Goal: Transaction & Acquisition: Purchase product/service

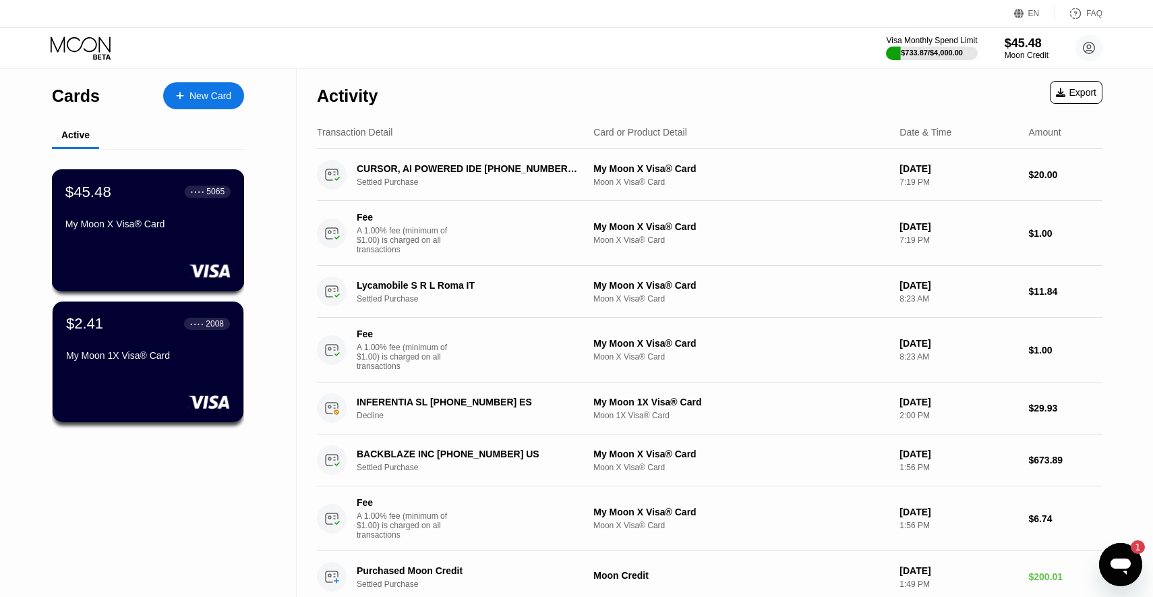
click at [191, 192] on div "● ● ● ●" at bounding box center [197, 191] width 13 height 4
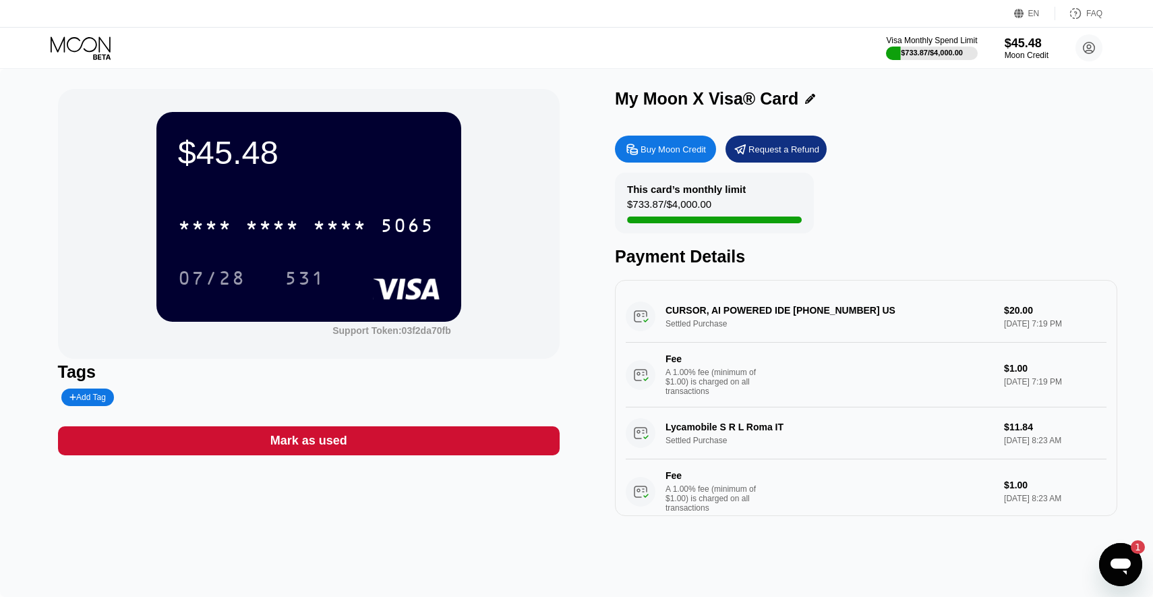
click at [690, 149] on div "Buy Moon Credit" at bounding box center [672, 149] width 65 height 11
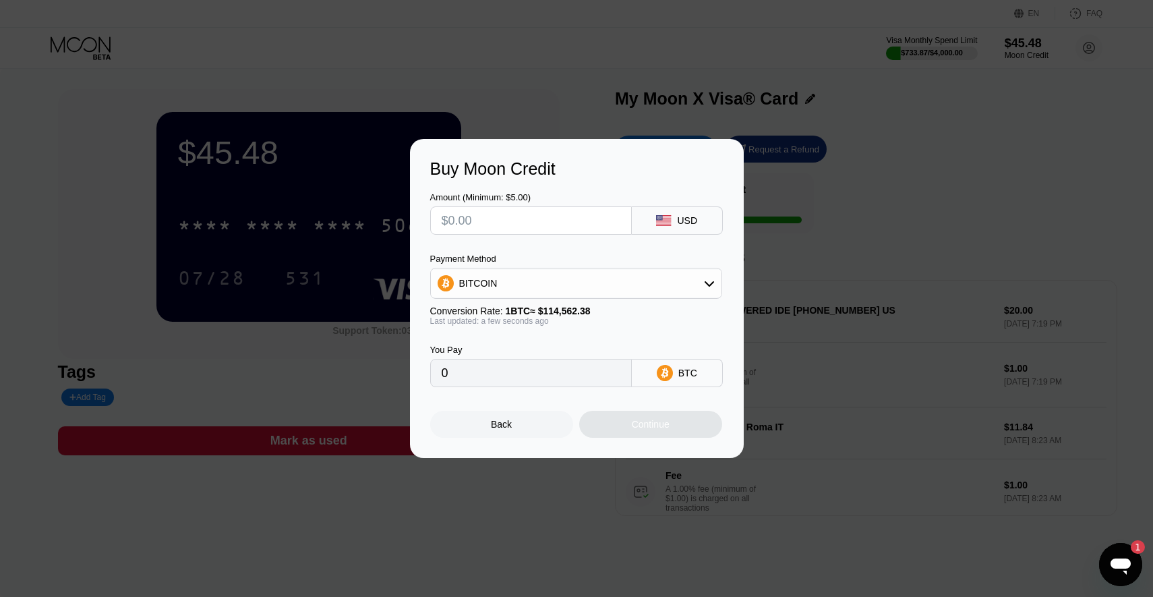
click at [521, 229] on input "text" at bounding box center [531, 220] width 179 height 27
type input "$35"
type input "0.00030552"
type input "$350"
type input "0.00305511"
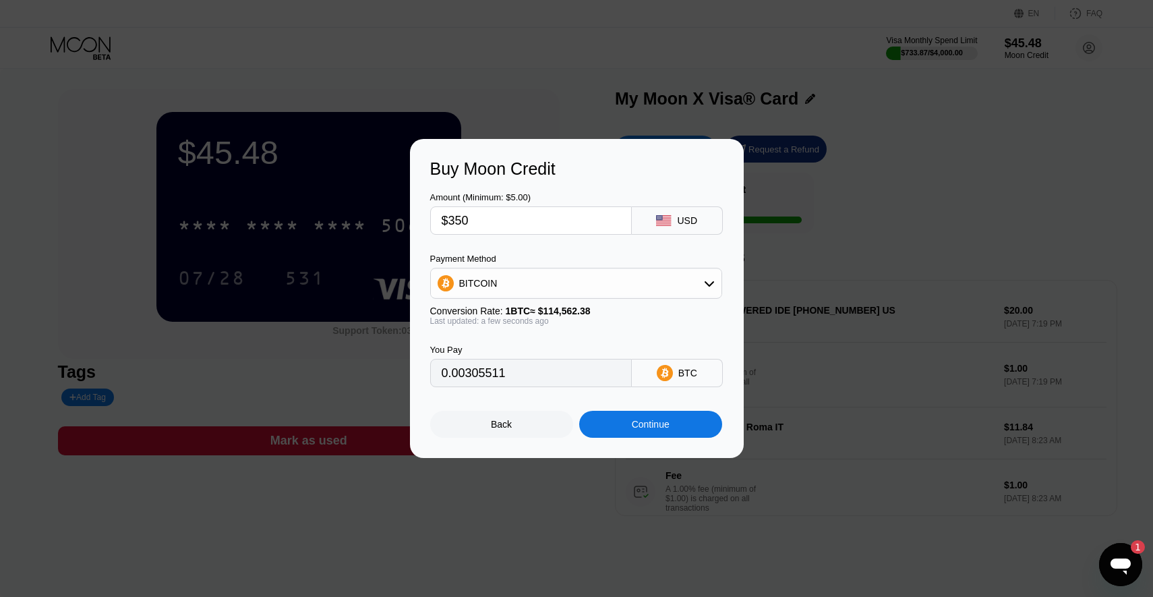
type input "$350"
click at [578, 289] on div "BITCOIN" at bounding box center [576, 283] width 291 height 27
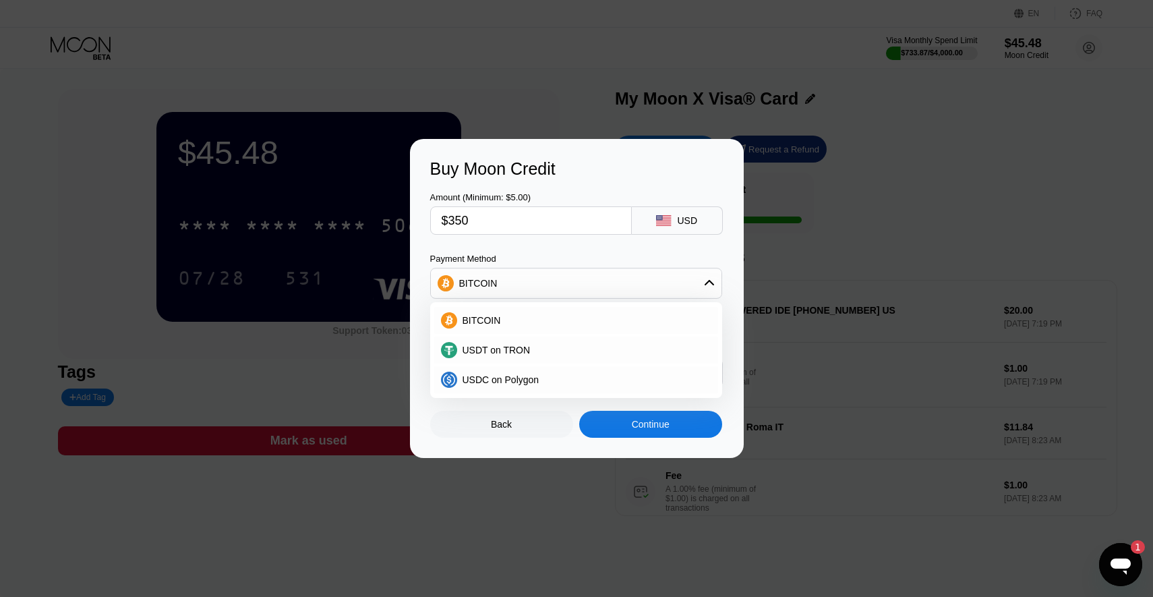
scroll to position [19, 0]
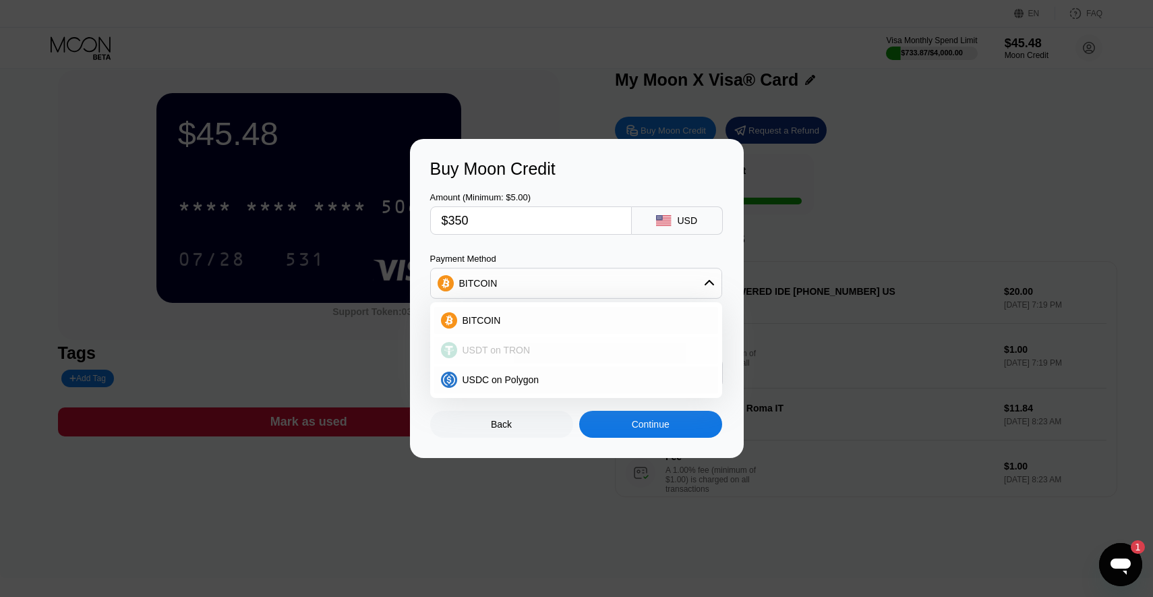
click at [512, 326] on div "BITCOIN" at bounding box center [576, 320] width 284 height 27
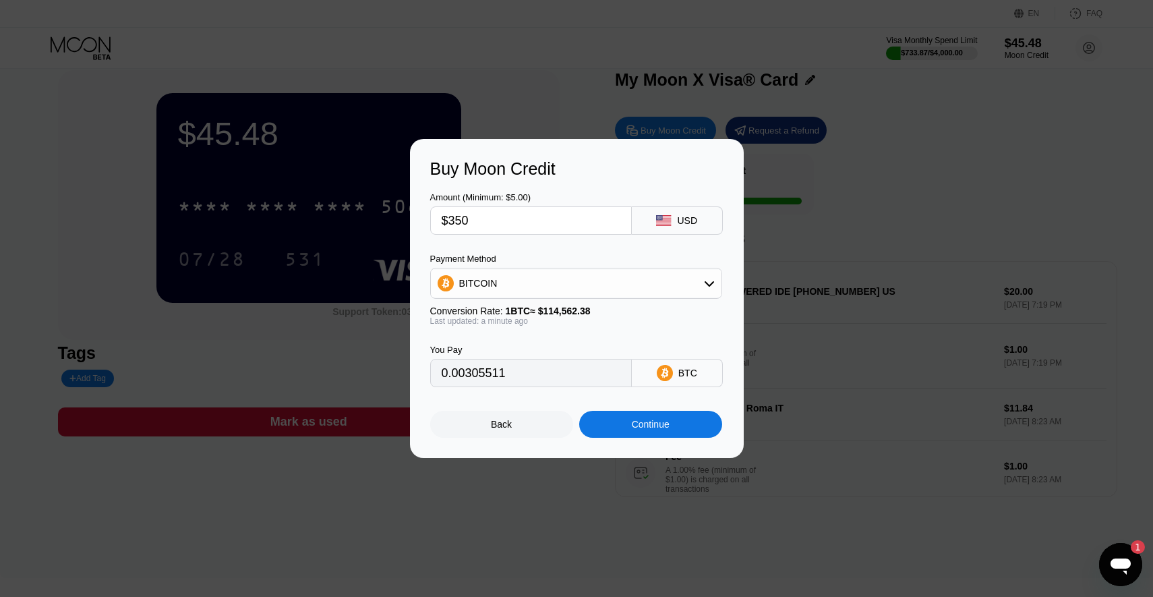
click at [644, 421] on div "Continue" at bounding box center [651, 424] width 38 height 11
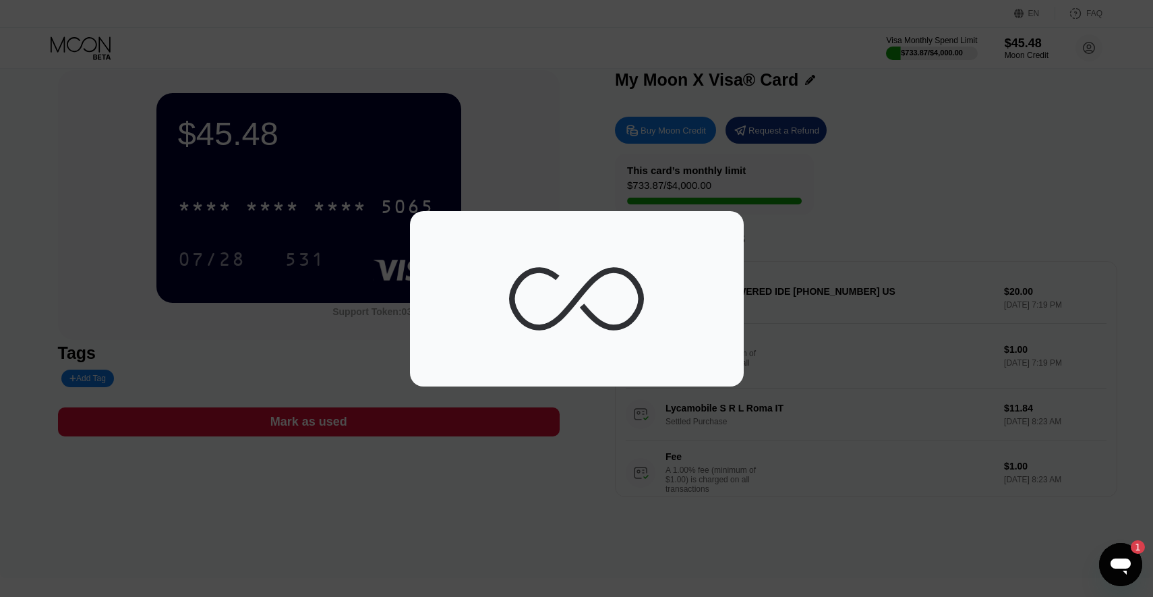
scroll to position [0, 0]
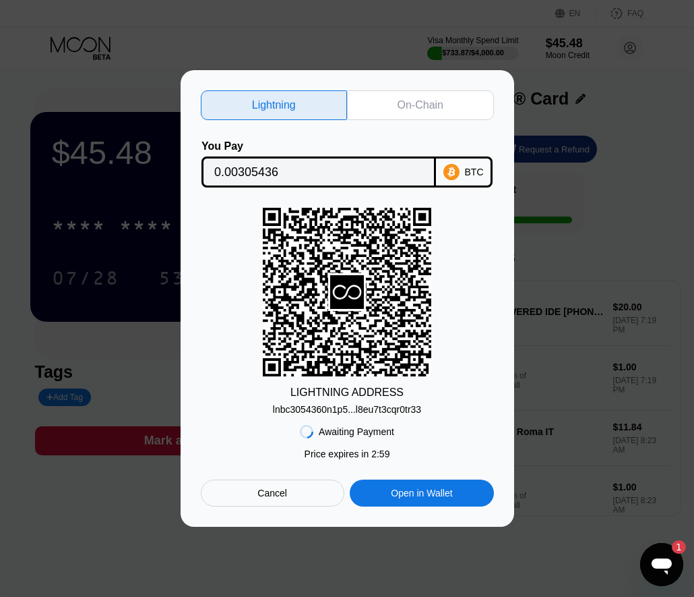
click at [362, 415] on div "lnbc3054360n1p5...l8eu7t3cqr0tr33" at bounding box center [347, 409] width 148 height 11
click at [418, 104] on div "On-Chain" at bounding box center [421, 104] width 46 height 13
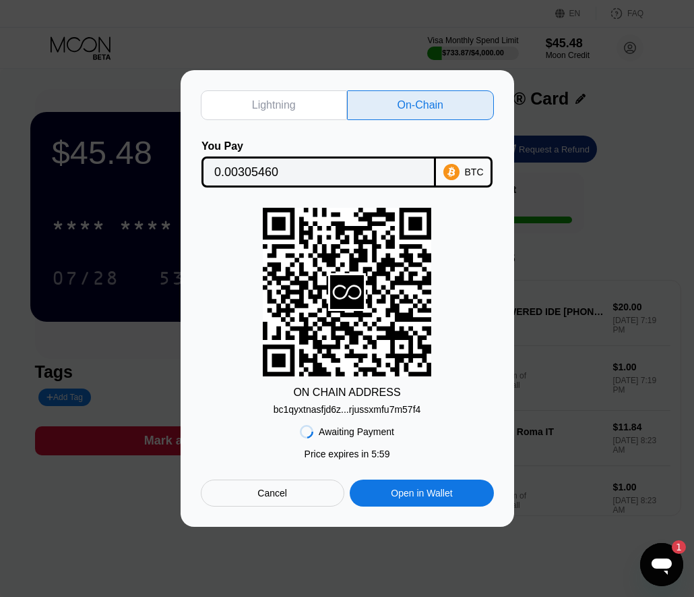
click at [346, 415] on div "Awaiting Payment Price expires in 2 : 51 Price expires in 5 : 59 Cancel Open in…" at bounding box center [347, 461] width 293 height 92
click at [346, 411] on div "bc1qyxtnasfjd6z...rjussxmfu7m57f4" at bounding box center [348, 409] width 148 height 11
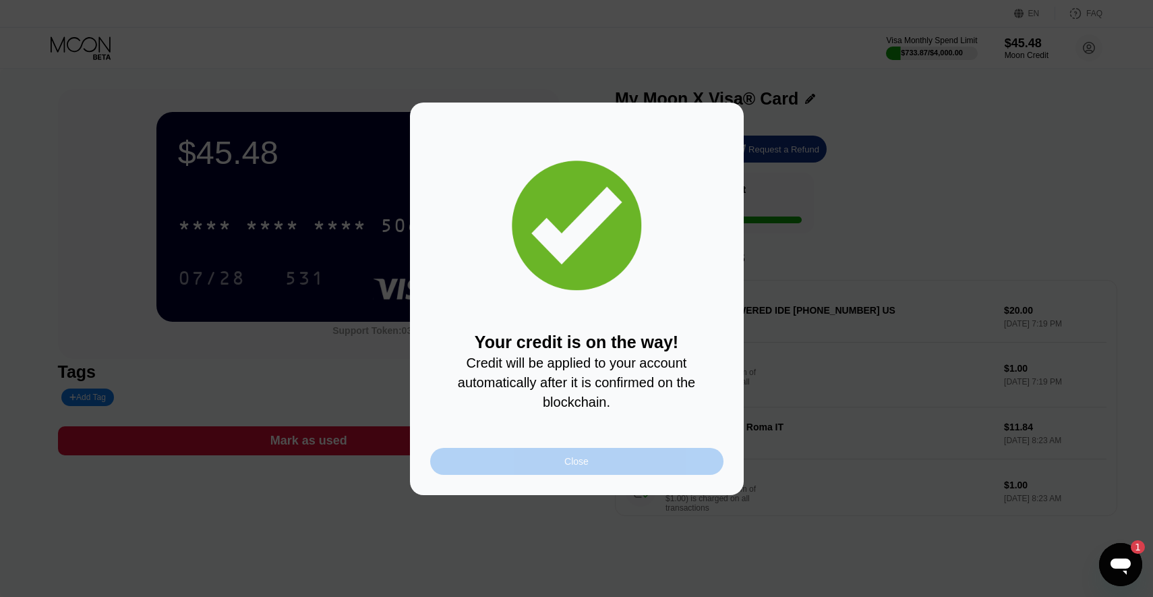
click at [617, 475] on div "Close" at bounding box center [576, 461] width 293 height 27
